Goal: Task Accomplishment & Management: Manage account settings

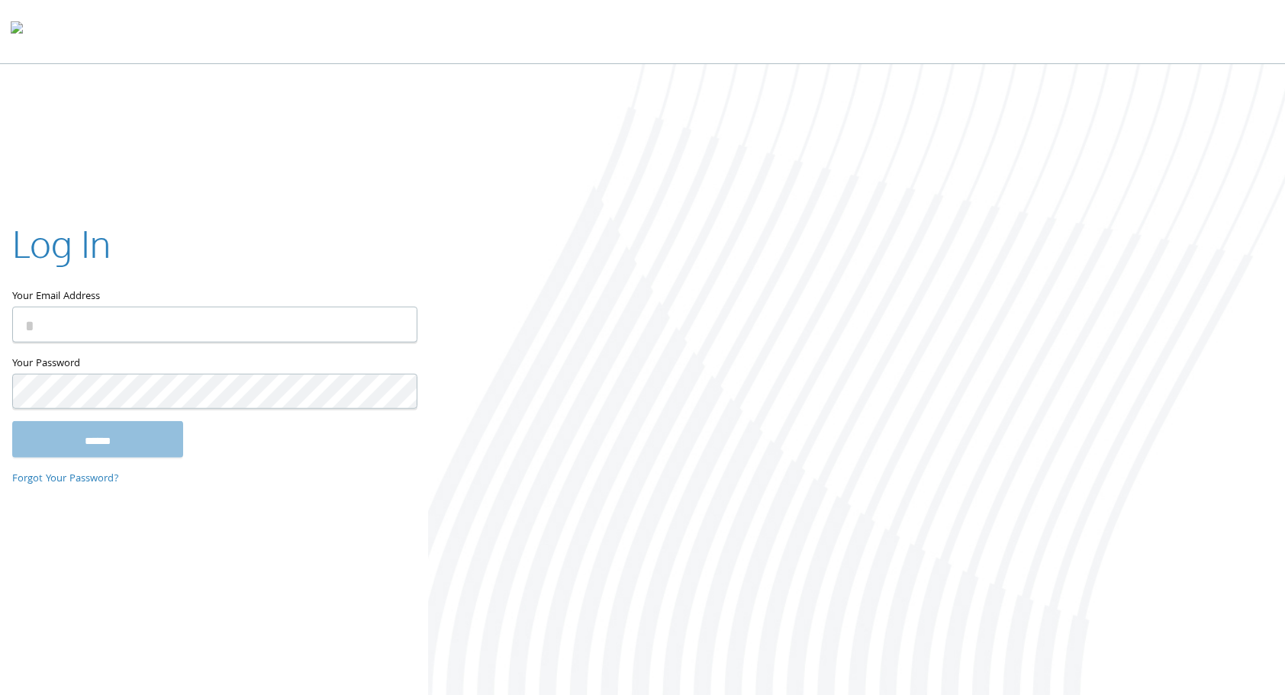
type input "**********"
click at [147, 443] on input "******" at bounding box center [97, 439] width 171 height 37
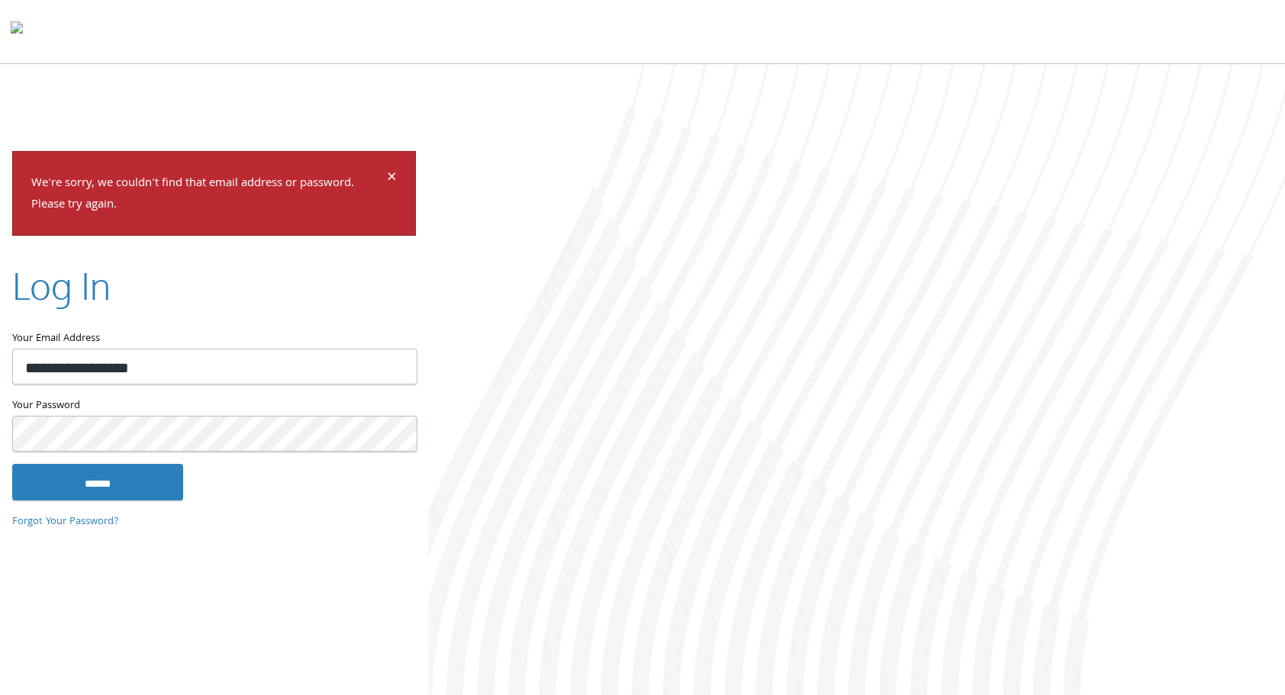
click at [12, 464] on input "******" at bounding box center [97, 482] width 171 height 37
